Goal: Transaction & Acquisition: Purchase product/service

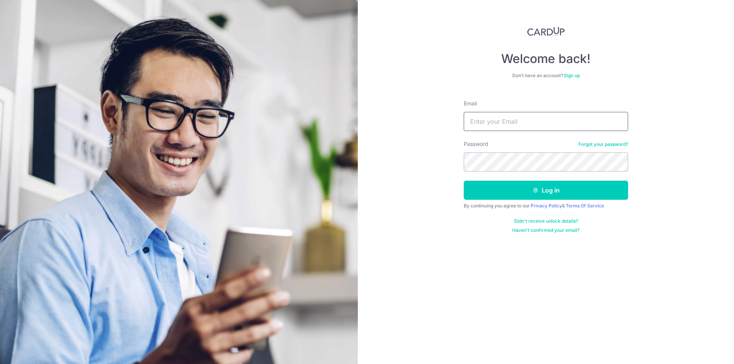
click at [491, 113] on input "Email" at bounding box center [546, 121] width 164 height 19
type input "chankm1998@gmail.com"
click at [464, 181] on button "Log in" at bounding box center [546, 190] width 164 height 19
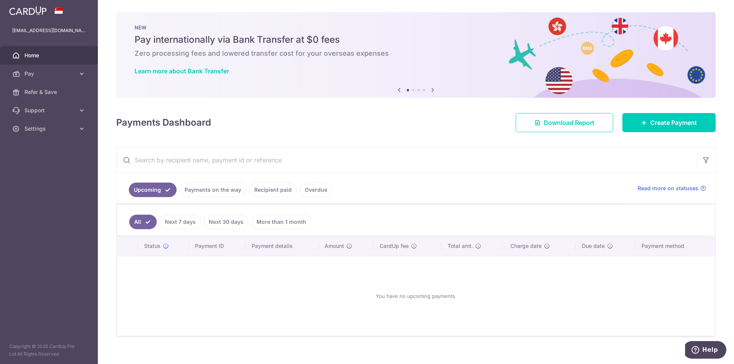
click at [309, 119] on div "Payments Dashboard Download Report Create Payment" at bounding box center [416, 121] width 600 height 22
click at [594, 152] on input "text" at bounding box center [407, 160] width 580 height 24
click at [37, 72] on span "Pay" at bounding box center [49, 74] width 50 height 8
click at [33, 93] on span "Payments" at bounding box center [49, 92] width 50 height 8
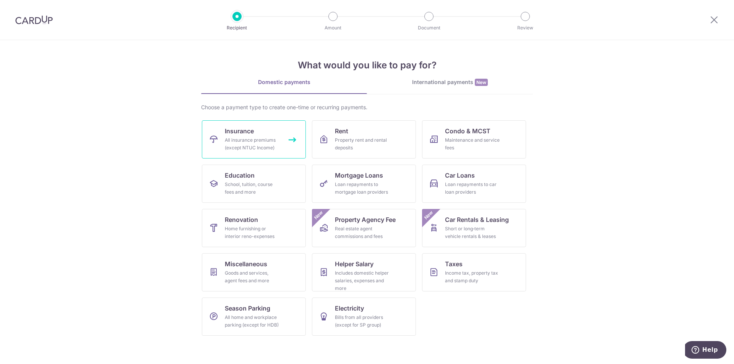
click at [281, 136] on link "Insurance All insurance premiums (except NTUC Income)" at bounding box center [254, 139] width 104 height 38
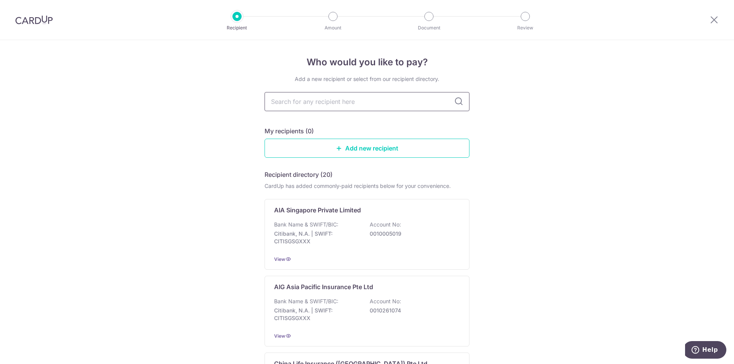
click at [343, 102] on input "text" at bounding box center [367, 101] width 205 height 19
type input "aia"
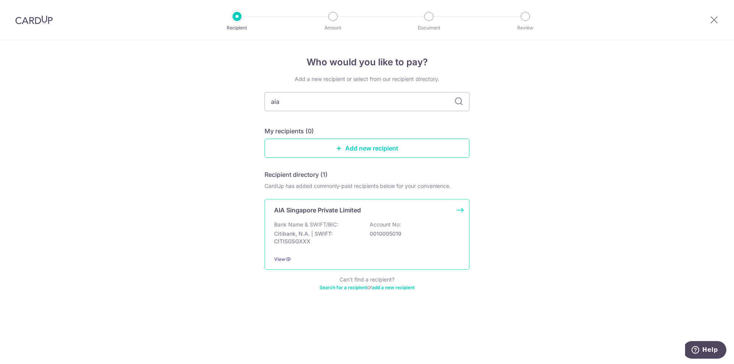
click at [331, 232] on p "Citibank, N.A. | SWIFT: CITISGSGXXX" at bounding box center [317, 237] width 86 height 15
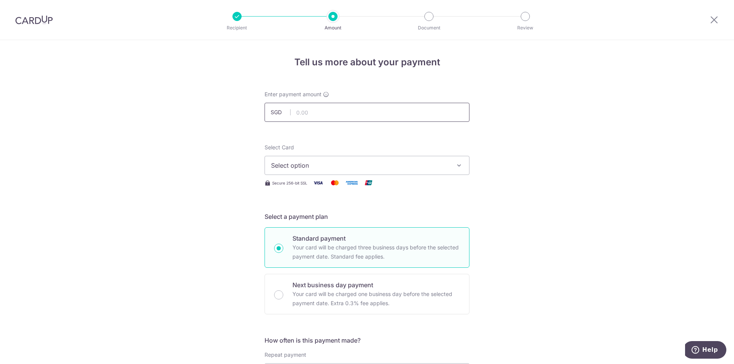
click at [337, 113] on input "text" at bounding box center [367, 112] width 205 height 19
type input "1,639.66"
click at [346, 163] on span "Select option" at bounding box center [360, 165] width 178 height 9
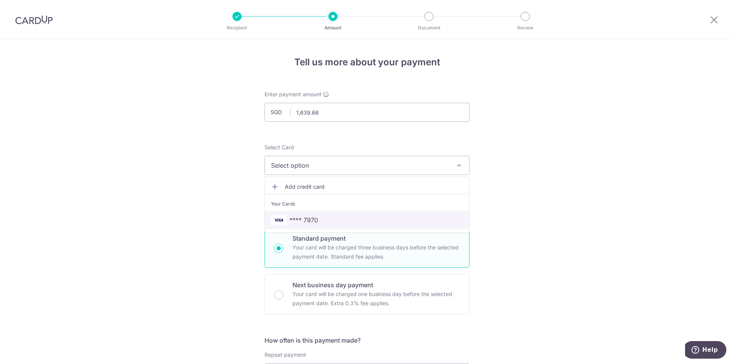
click at [314, 220] on span "**** 7970" at bounding box center [303, 220] width 29 height 9
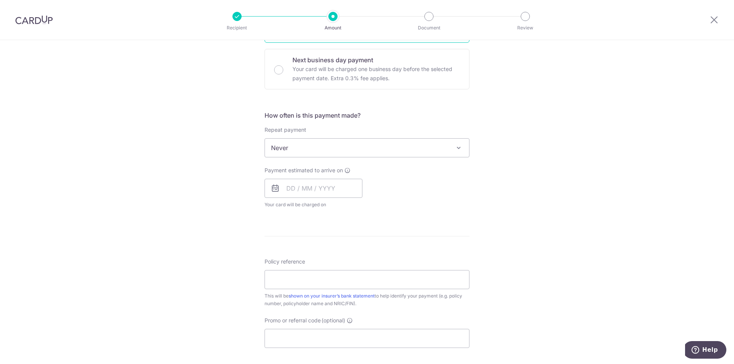
scroll to position [229, 0]
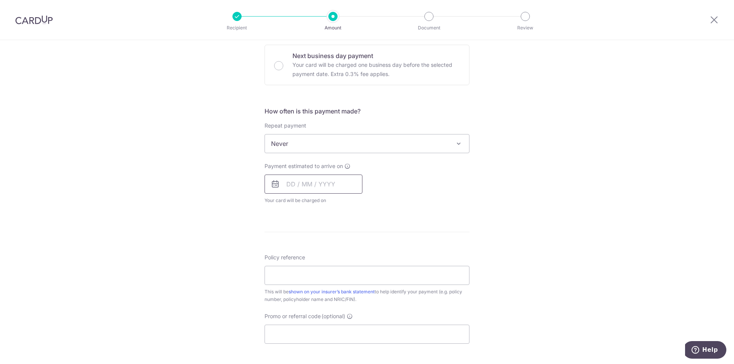
click at [300, 185] on input "text" at bounding box center [314, 184] width 98 height 19
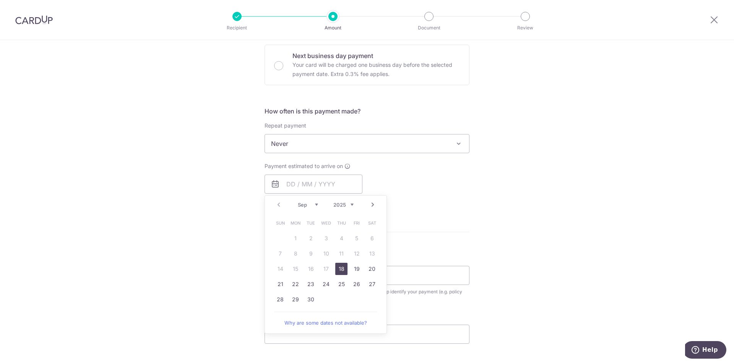
click at [340, 270] on link "18" at bounding box center [341, 269] width 12 height 12
type input "[DATE]"
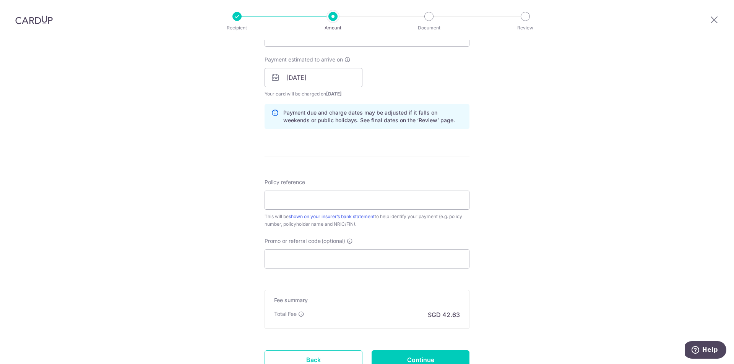
scroll to position [344, 0]
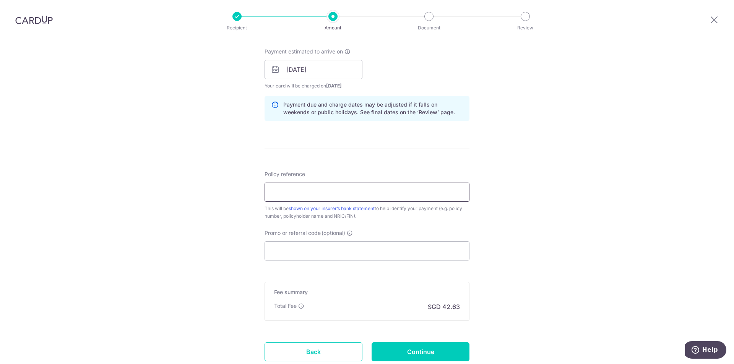
click at [335, 185] on input "Policy reference" at bounding box center [367, 192] width 205 height 19
click at [346, 218] on div "This will be shown on your insurer’s bank statement to help identify your payme…" at bounding box center [367, 212] width 205 height 15
click at [330, 194] on input "Policy reference" at bounding box center [367, 192] width 205 height 19
type input "[PERSON_NAME] Mun S9825004B"
click at [347, 241] on div "Promo or referral code (optional) The discounted fee will be shown on the revie…" at bounding box center [367, 244] width 205 height 31
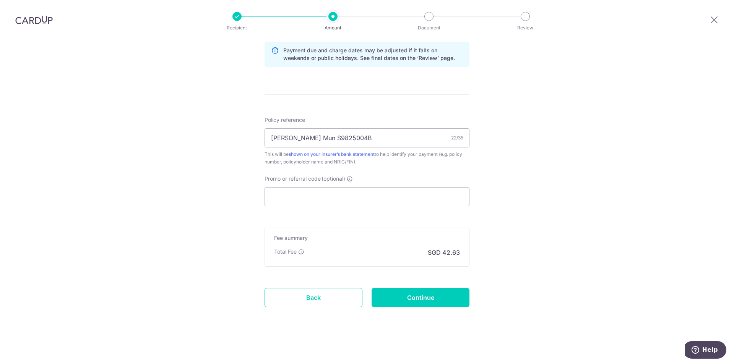
scroll to position [399, 0]
click at [486, 244] on div "Tell us more about your payment Enter payment amount SGD 1,639.66 1639.66 Selec…" at bounding box center [367, 2] width 734 height 723
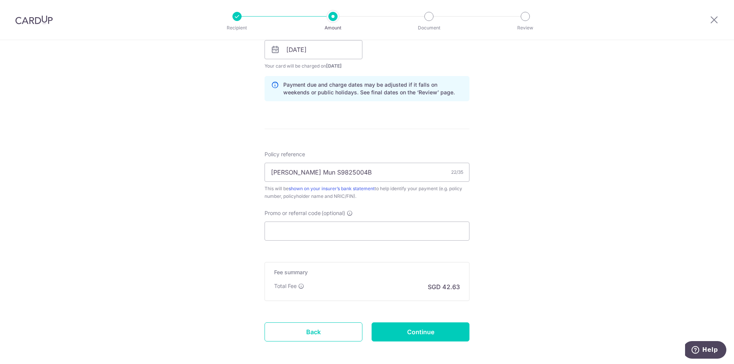
scroll to position [361, 0]
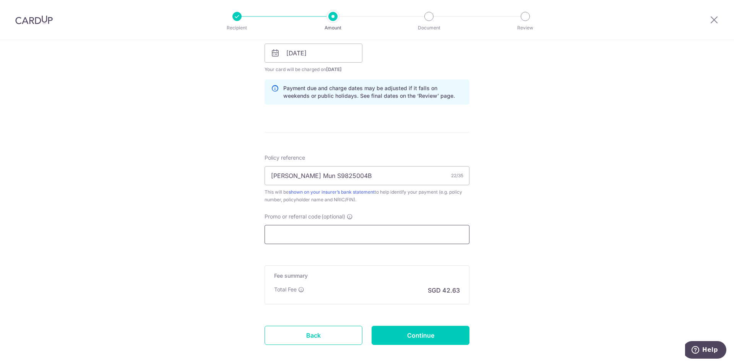
click at [354, 238] on input "Promo or referral code (optional)" at bounding box center [367, 234] width 205 height 19
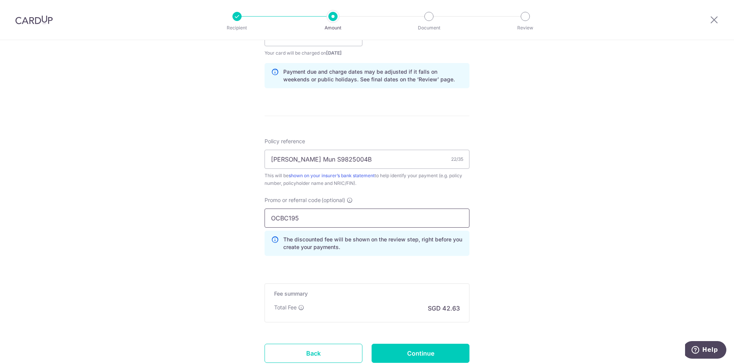
scroll to position [433, 0]
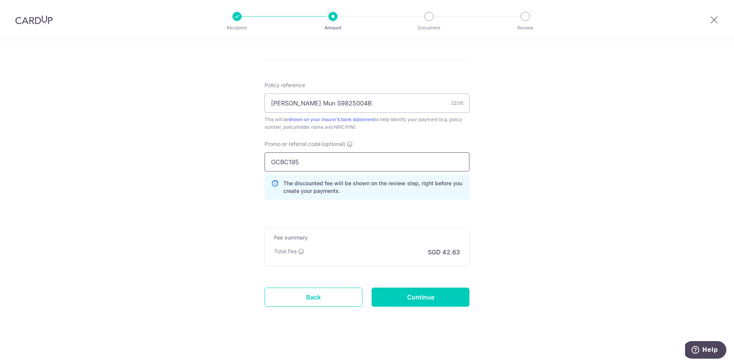
click at [297, 163] on input "OCBC195" at bounding box center [367, 162] width 205 height 19
type input "OCBC195"
click button "Add Card" at bounding box center [0, 0] width 0 height 0
click at [418, 299] on input "Continue" at bounding box center [421, 297] width 98 height 19
type input "Create Schedule"
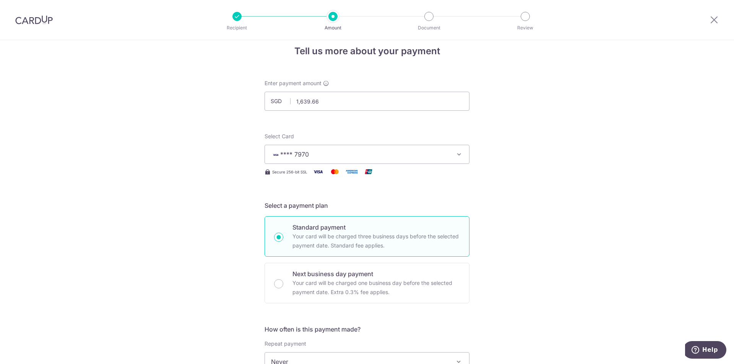
scroll to position [0, 0]
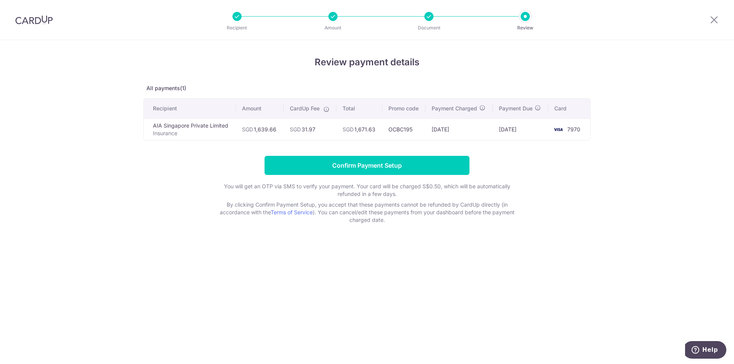
drag, startPoint x: 314, startPoint y: 131, endPoint x: 286, endPoint y: 130, distance: 27.6
click at [286, 130] on td "SGD 31.97" at bounding box center [310, 130] width 53 height 22
click at [322, 131] on td "SGD 31.97" at bounding box center [310, 130] width 53 height 22
drag, startPoint x: 319, startPoint y: 130, endPoint x: 287, endPoint y: 130, distance: 31.7
click at [287, 130] on td "SGD 31.97" at bounding box center [310, 130] width 53 height 22
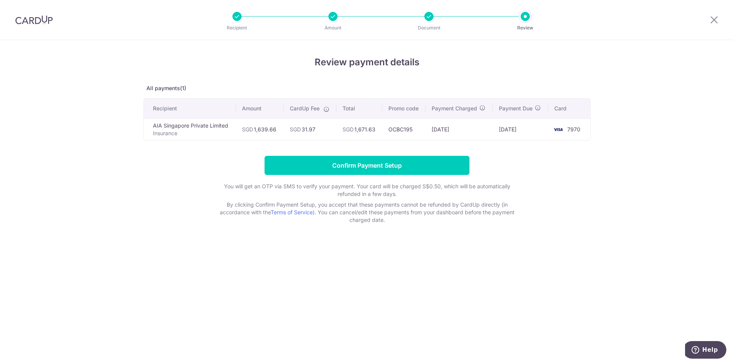
click at [323, 112] on div "CardUp Fee" at bounding box center [310, 109] width 41 height 8
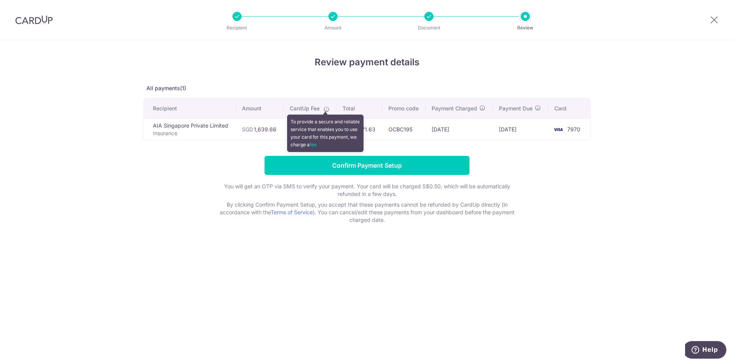
click at [325, 108] on icon at bounding box center [327, 109] width 6 height 6
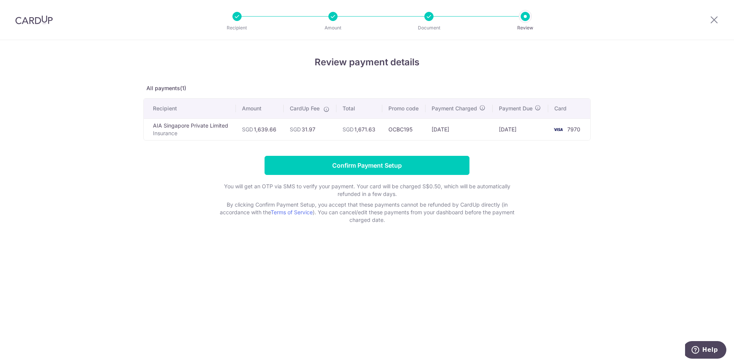
click at [395, 80] on div "Review payment details All payments(1) Recipient Amount CardUp Fee Total Promo …" at bounding box center [366, 139] width 447 height 169
click at [476, 64] on h4 "Review payment details" at bounding box center [366, 62] width 447 height 14
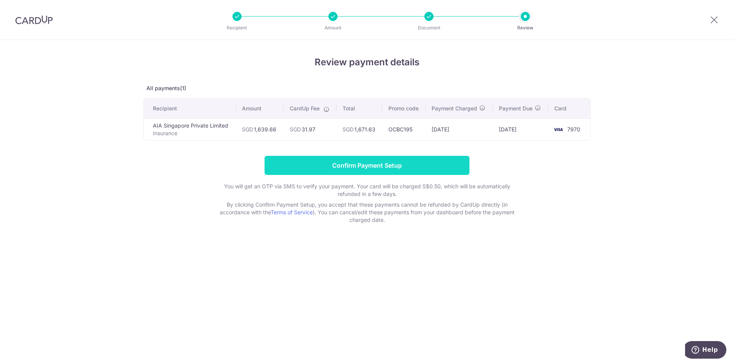
click at [452, 169] on input "Confirm Payment Setup" at bounding box center [367, 165] width 205 height 19
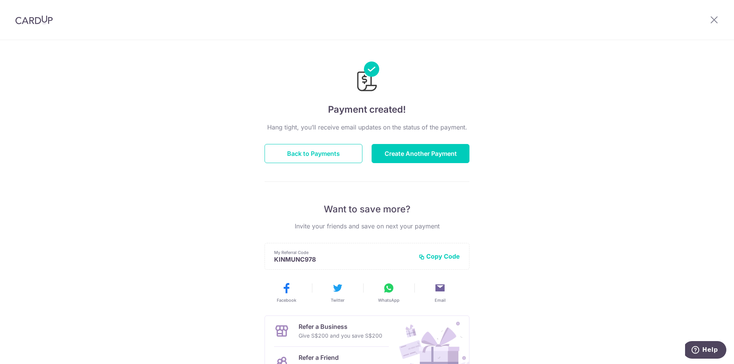
click at [324, 114] on h4 "Payment created!" at bounding box center [367, 110] width 205 height 14
click at [714, 19] on icon at bounding box center [714, 20] width 9 height 10
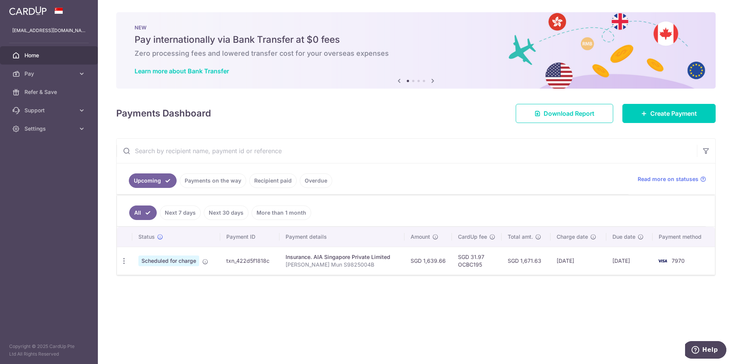
click at [728, 297] on div "× Pause Schedule Pause all future payments in this series Pause just this one p…" at bounding box center [416, 182] width 636 height 364
click at [478, 323] on div "× Pause Schedule Pause all future payments in this series Pause just this one p…" at bounding box center [416, 182] width 636 height 364
click at [69, 124] on link "Settings" at bounding box center [49, 129] width 98 height 18
click at [54, 169] on span "Logout" at bounding box center [49, 166] width 50 height 8
